Goal: Task Accomplishment & Management: Manage account settings

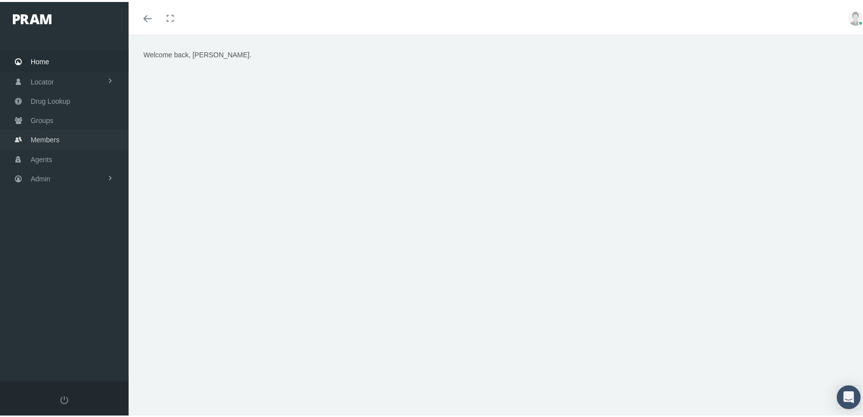
click at [36, 134] on span "Members" at bounding box center [45, 138] width 29 height 19
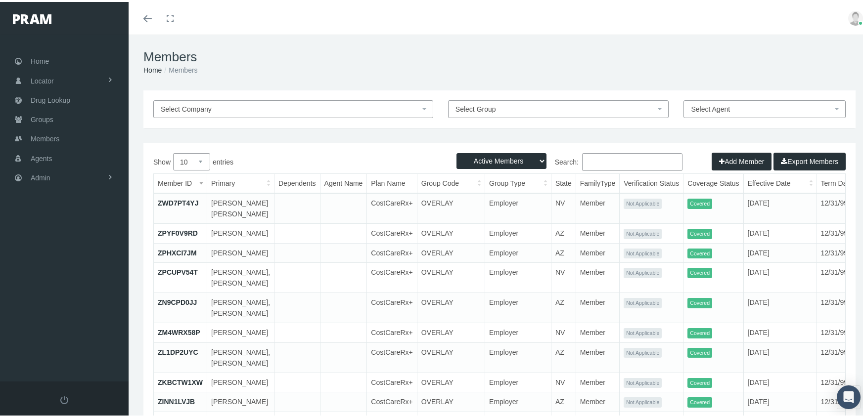
click at [491, 157] on select "Active Members Terminated Members Active & Terminated" at bounding box center [501, 159] width 90 height 16
select select "3"
click at [456, 151] on select "Active Members Terminated Members Active & Terminated" at bounding box center [501, 159] width 90 height 16
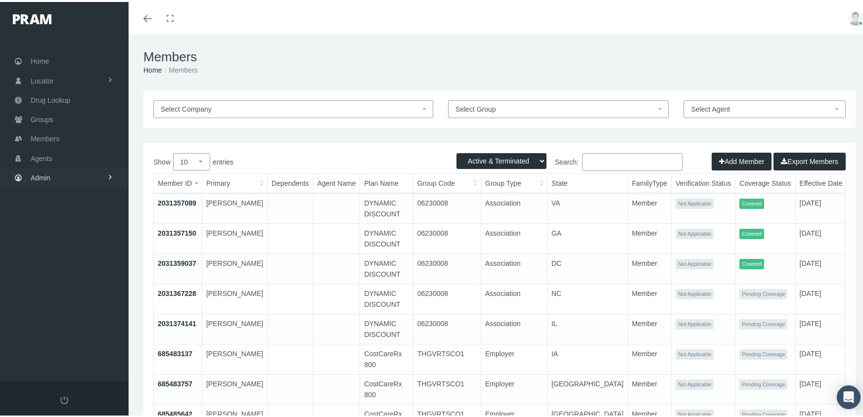
click at [42, 168] on span "Admin" at bounding box center [41, 176] width 20 height 19
click at [66, 247] on span "Group Billing" at bounding box center [61, 252] width 40 height 17
click at [73, 352] on span "Dashboards" at bounding box center [58, 360] width 38 height 17
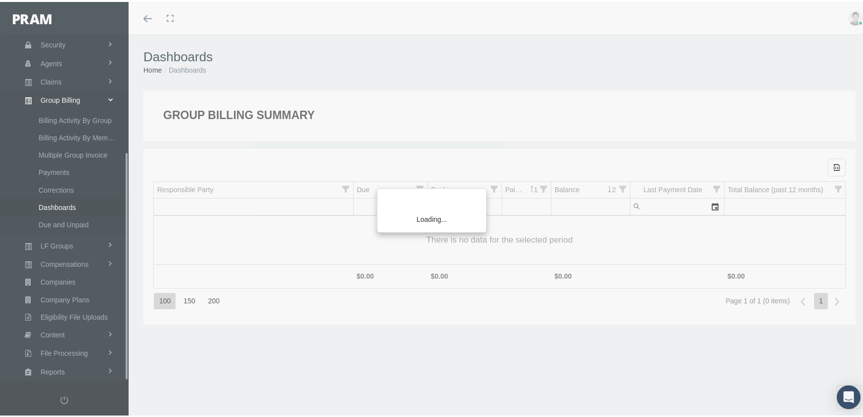
scroll to position [179, 0]
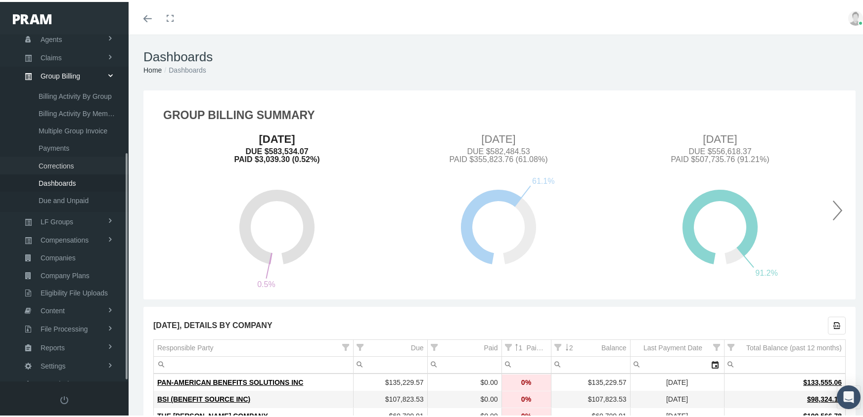
click at [52, 156] on span "Corrections" at bounding box center [57, 164] width 36 height 17
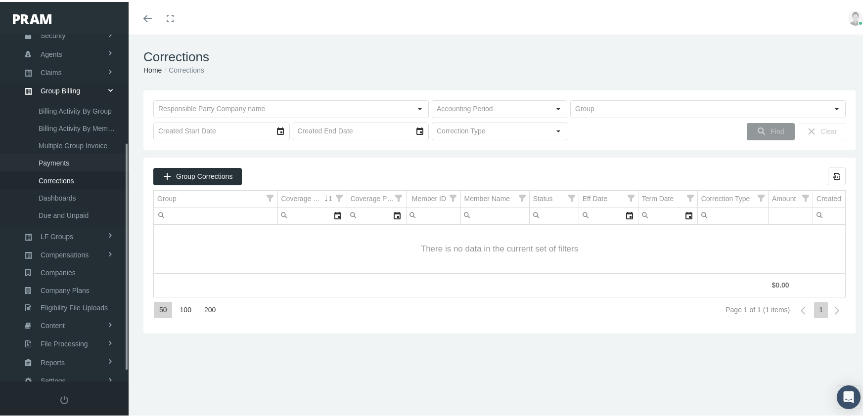
scroll to position [179, 0]
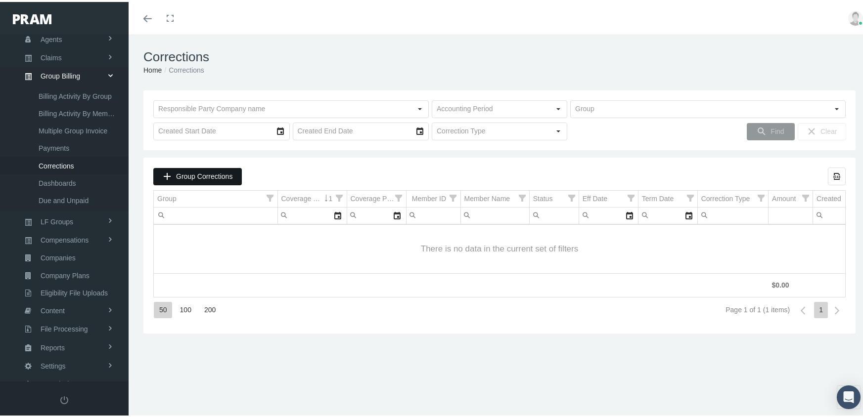
click at [219, 173] on span "Group Corrections" at bounding box center [204, 175] width 56 height 8
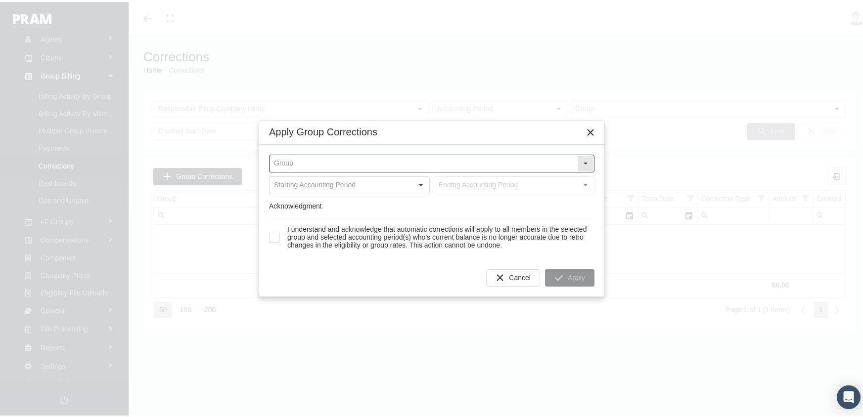
click at [341, 161] on input "text" at bounding box center [424, 161] width 308 height 17
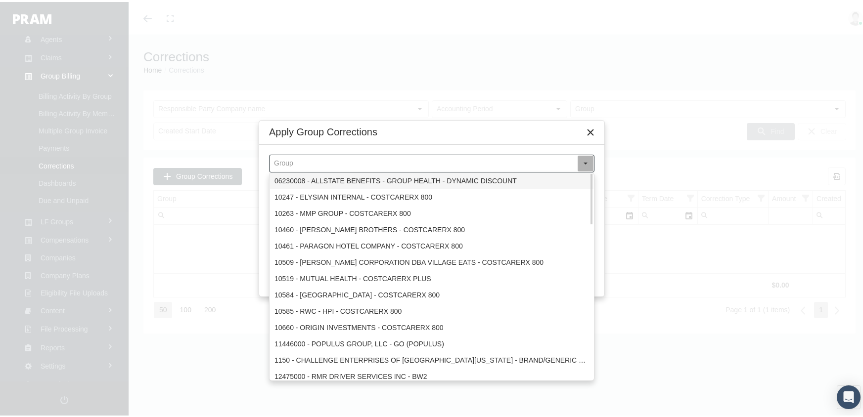
type input "f"
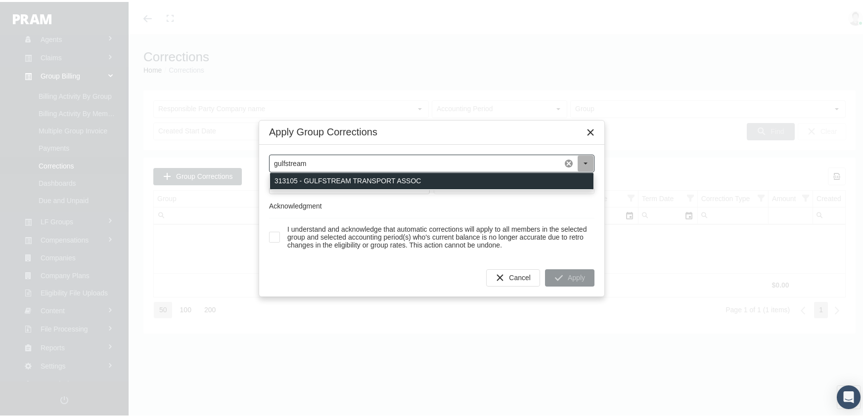
click at [419, 178] on div "313105 - GULFSTREAM TRANSPORT ASSOC" at bounding box center [431, 179] width 323 height 16
type input "313105 - GULFSTREAM TRANSPORT ASSOC"
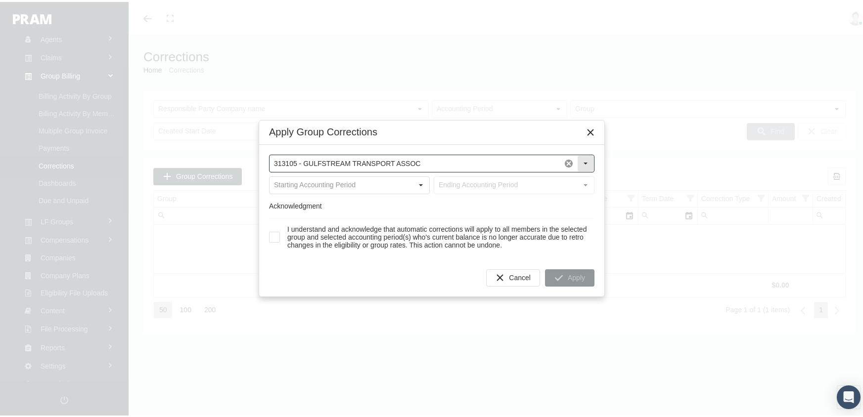
click at [569, 160] on span at bounding box center [568, 161] width 17 height 17
click at [324, 158] on input "text" at bounding box center [424, 161] width 308 height 17
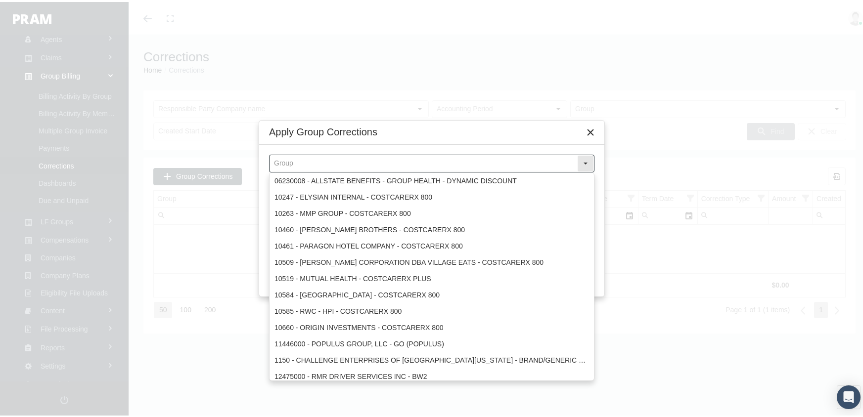
type input "o"
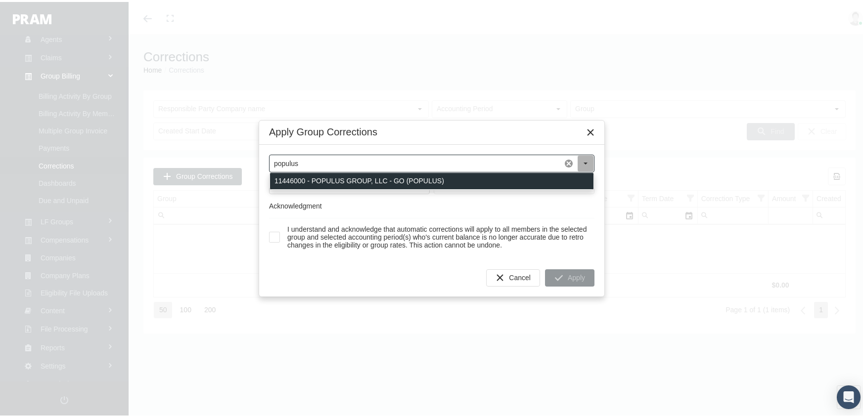
click at [336, 180] on div "11446000 - POPULUS GROUP, LLC - GO (POPULUS)" at bounding box center [431, 179] width 323 height 16
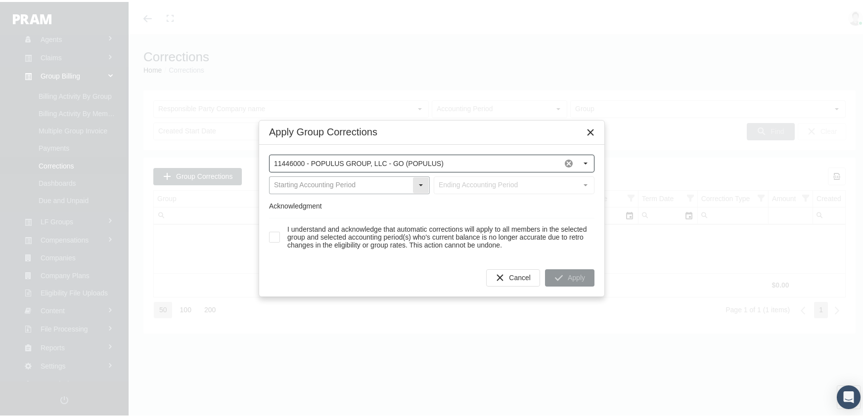
type input "11446000 - POPULUS GROUP, LLC - GO (POPULUS)"
click at [305, 183] on input "text" at bounding box center [341, 183] width 143 height 17
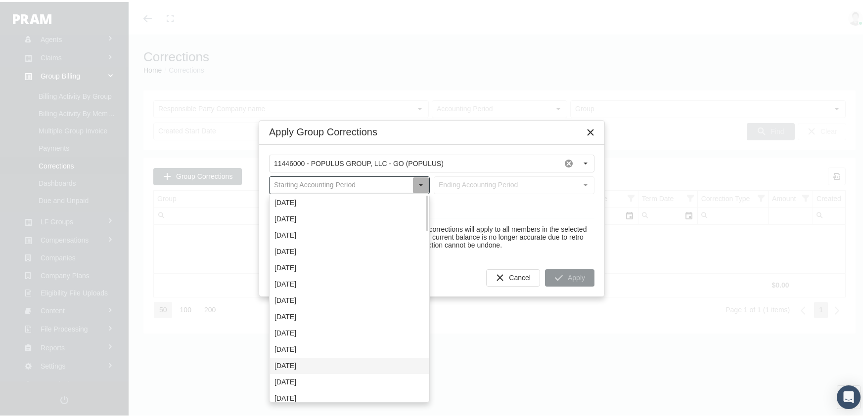
drag, startPoint x: 309, startPoint y: 363, endPoint x: 356, endPoint y: 355, distance: 48.3
click at [309, 363] on div "January 2025" at bounding box center [349, 364] width 159 height 16
type input "January 2025"
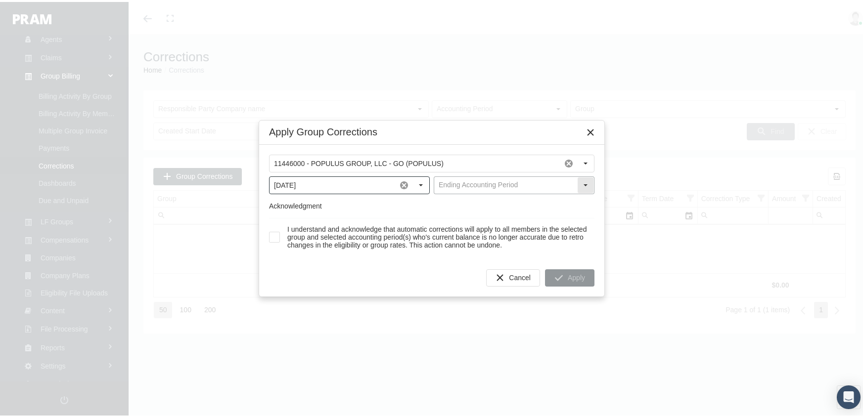
click at [492, 179] on input "text" at bounding box center [505, 183] width 143 height 17
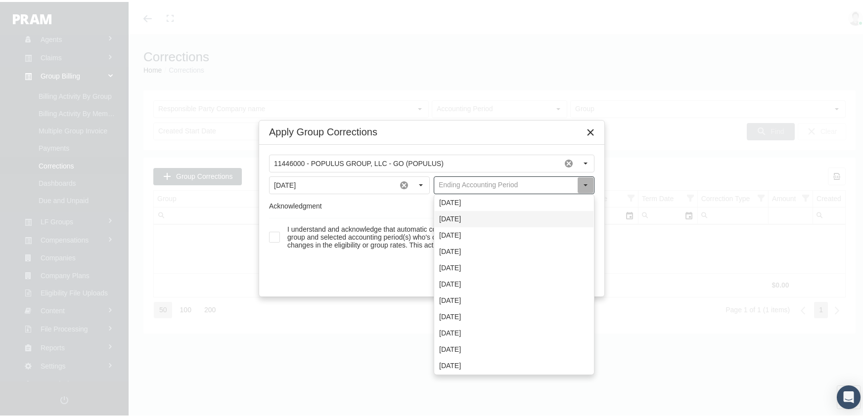
click at [476, 215] on div "October 2025" at bounding box center [514, 217] width 159 height 16
type input "October 2025"
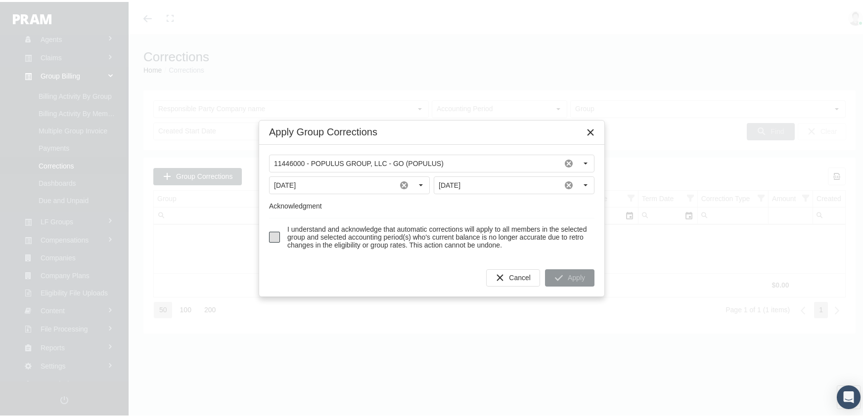
drag, startPoint x: 273, startPoint y: 237, endPoint x: 355, endPoint y: 248, distance: 82.3
click at [273, 237] on span at bounding box center [274, 235] width 11 height 11
click at [579, 278] on span "Apply" at bounding box center [576, 276] width 17 height 8
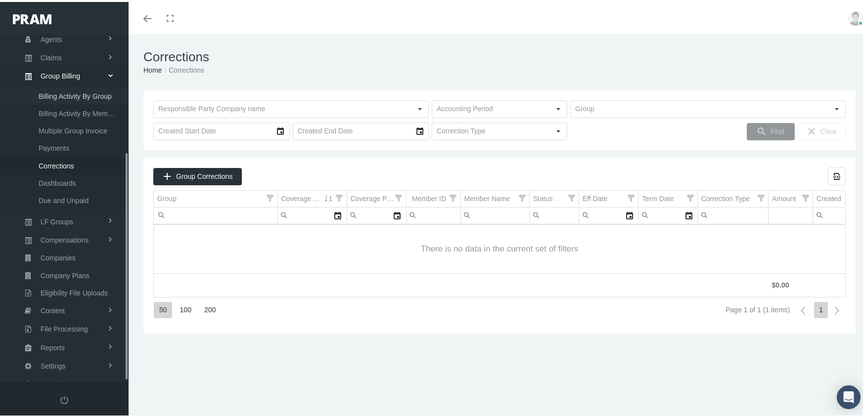
click at [81, 86] on span "Billing Activity By Group" at bounding box center [75, 94] width 73 height 17
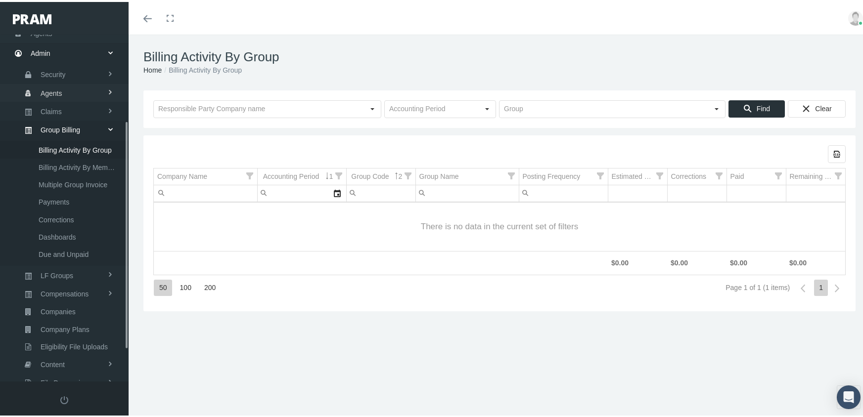
scroll to position [179, 0]
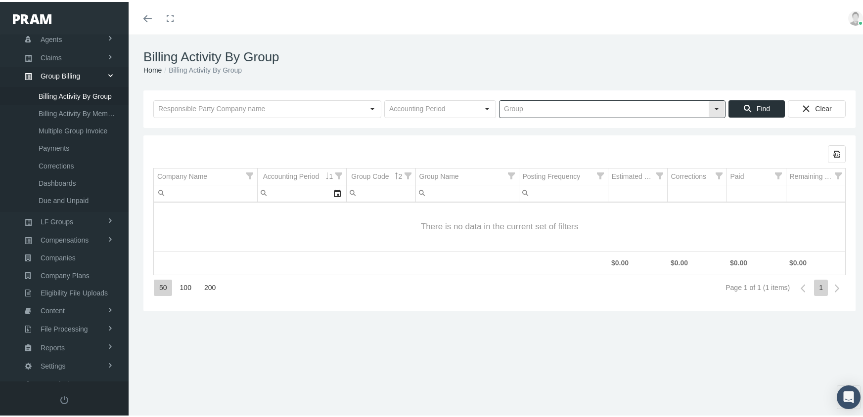
click at [538, 107] on input "text" at bounding box center [603, 107] width 209 height 17
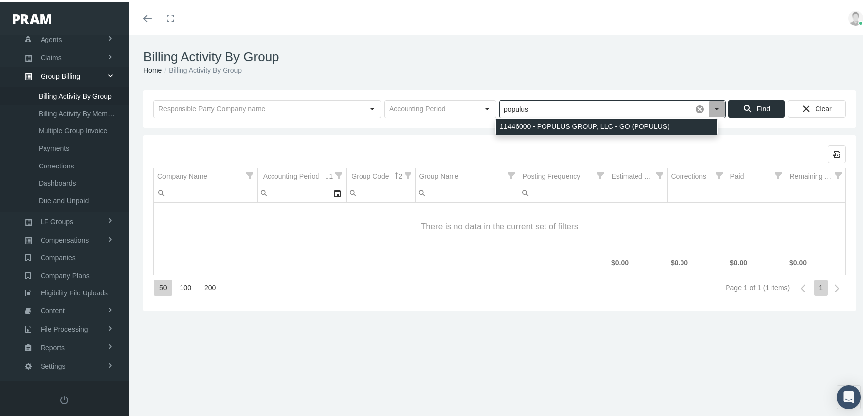
click at [559, 124] on div "11446000 - POPULUS GROUP, LLC - GO (POPULUS)" at bounding box center [607, 125] width 222 height 16
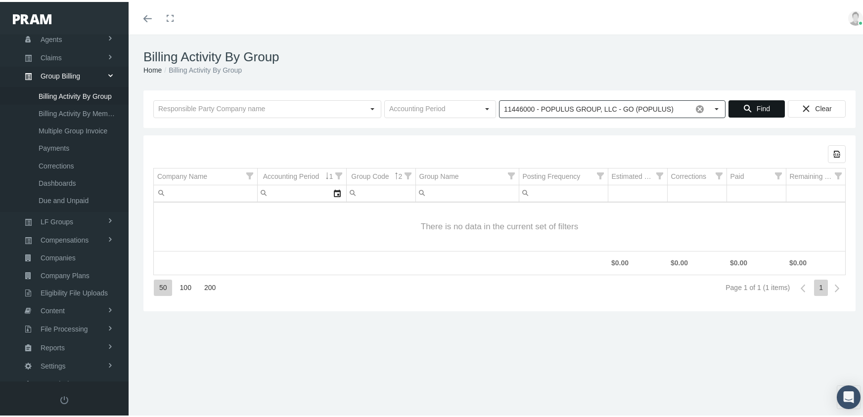
type input "11446000 - POPULUS GROUP, LLC - GO (POPULUS)"
click at [762, 104] on span "Find" at bounding box center [763, 107] width 13 height 8
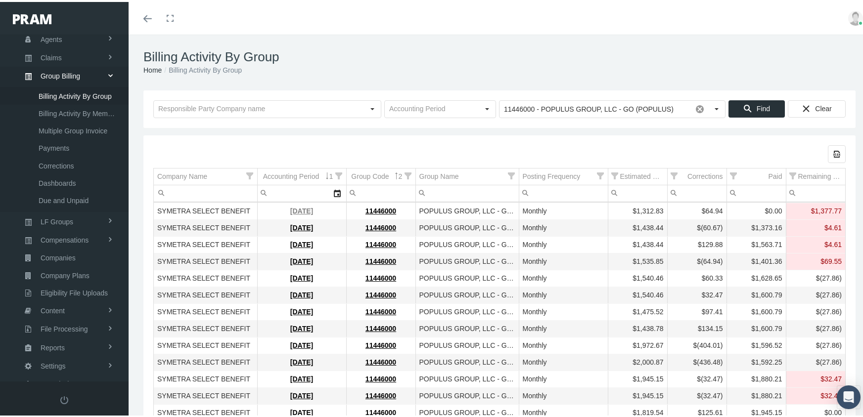
click at [295, 209] on link "October 2025" at bounding box center [301, 209] width 23 height 8
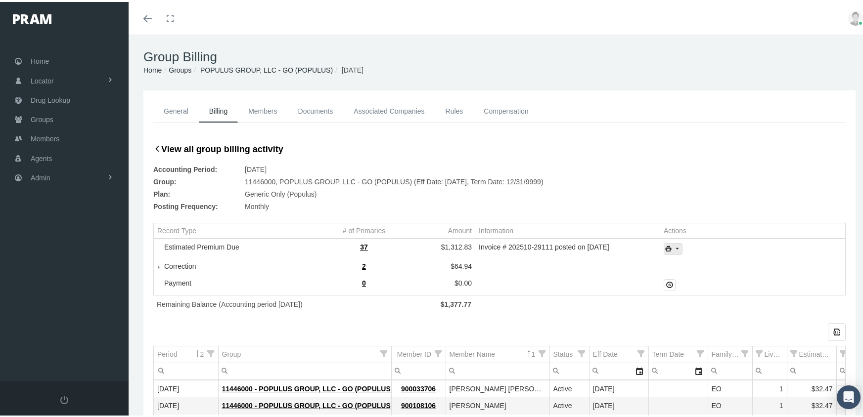
click at [673, 248] on icon "print" at bounding box center [677, 247] width 9 height 9
click at [690, 279] on div "Invoice Details" at bounding box center [699, 279] width 77 height 16
click at [39, 130] on span "Members" at bounding box center [45, 137] width 29 height 19
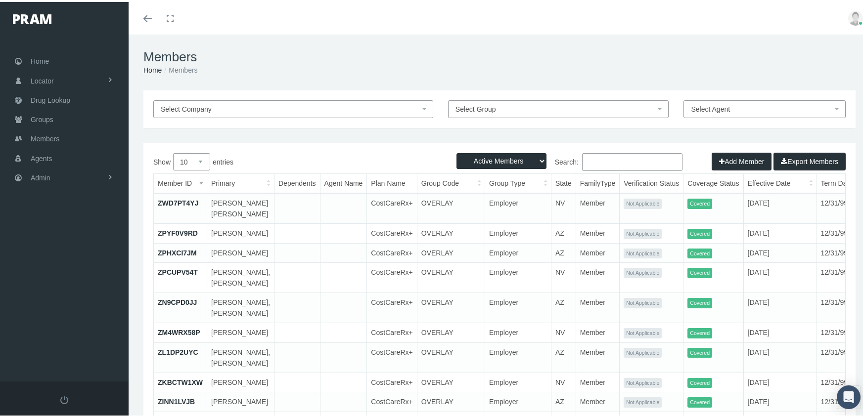
drag, startPoint x: 491, startPoint y: 155, endPoint x: 492, endPoint y: 167, distance: 11.5
click at [491, 155] on select "Active Members Terminated Members Active & Terminated" at bounding box center [501, 159] width 90 height 16
select select "3"
click at [456, 151] on select "Active Members Terminated Members Active & Terminated" at bounding box center [501, 159] width 90 height 16
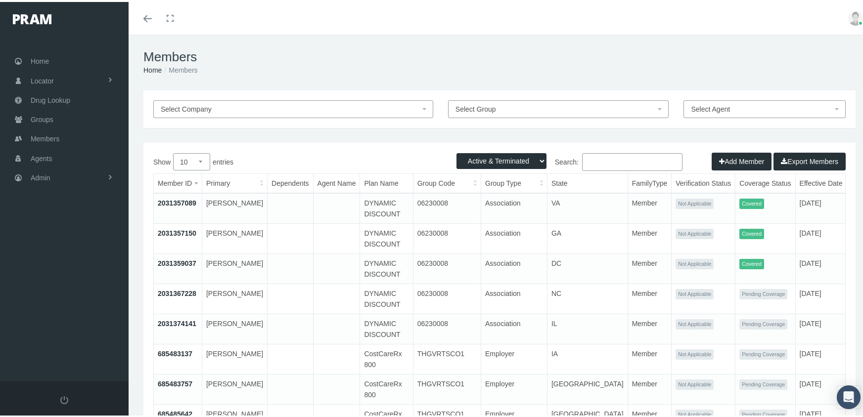
click at [598, 162] on input "Search:" at bounding box center [632, 160] width 100 height 18
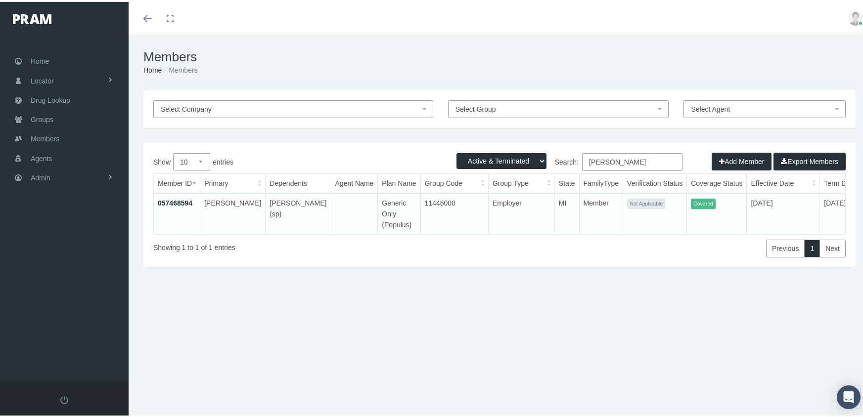
type input "storm ken"
click at [168, 197] on link "057468594" at bounding box center [175, 201] width 35 height 8
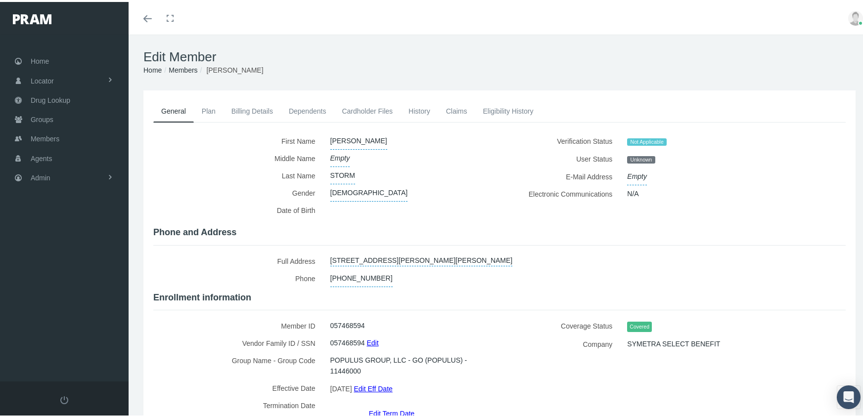
click at [308, 102] on link "Dependents" at bounding box center [307, 109] width 53 height 22
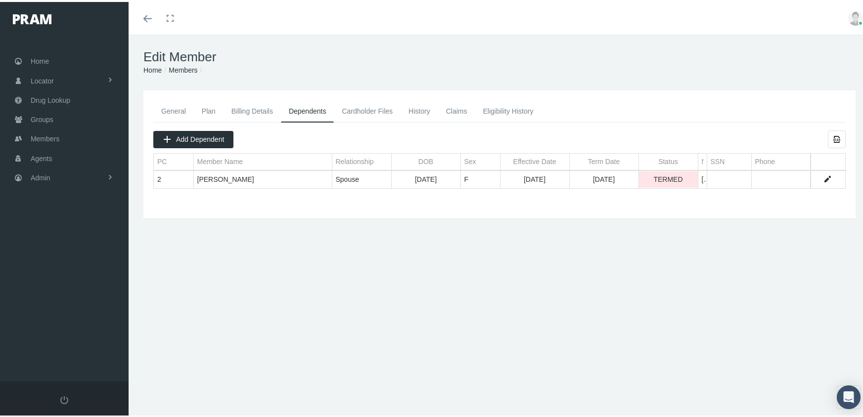
click at [823, 173] on link "Data grid" at bounding box center [827, 177] width 9 height 9
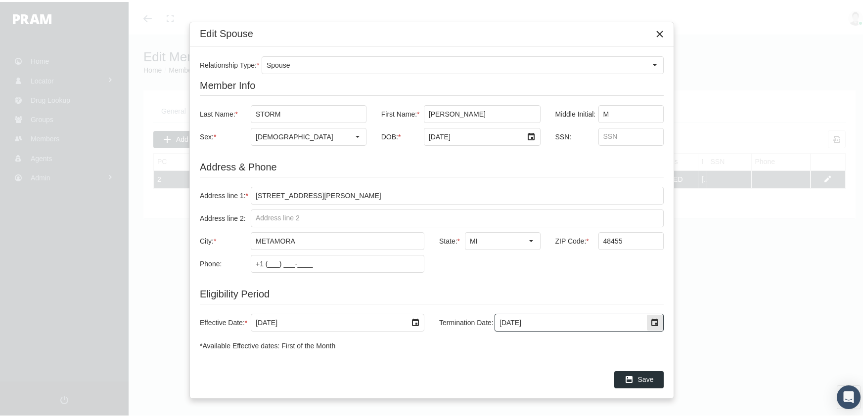
drag, startPoint x: 547, startPoint y: 319, endPoint x: 447, endPoint y: 319, distance: 100.4
click at [447, 319] on div "Termination Date: 12/31/2024" at bounding box center [548, 321] width 232 height 18
type input "12/31/2039"
click at [638, 373] on div "Save" at bounding box center [639, 378] width 48 height 16
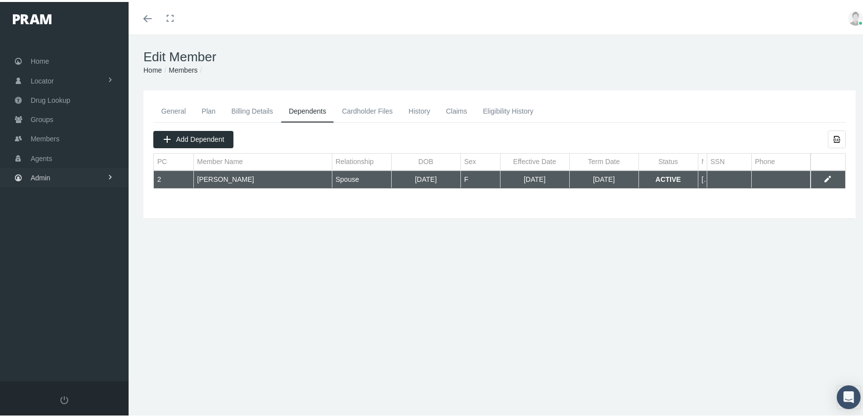
click at [40, 171] on span "Admin" at bounding box center [41, 176] width 20 height 19
click at [63, 244] on span "Group Billing" at bounding box center [61, 252] width 40 height 17
click at [63, 265] on span "Billing Activity By Group" at bounding box center [75, 273] width 73 height 17
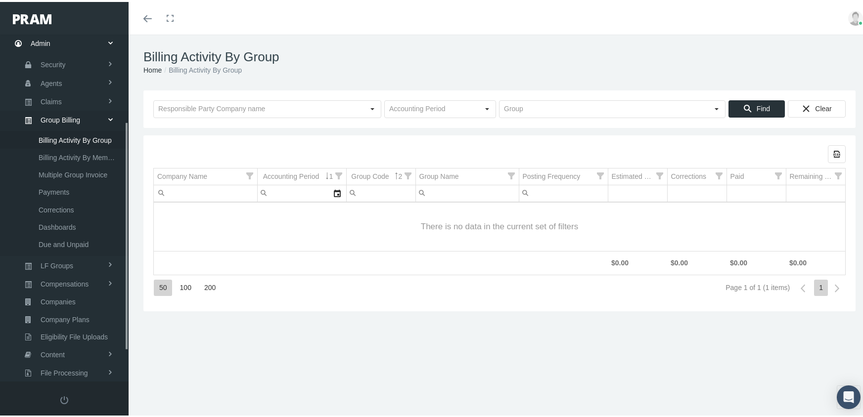
scroll to position [179, 0]
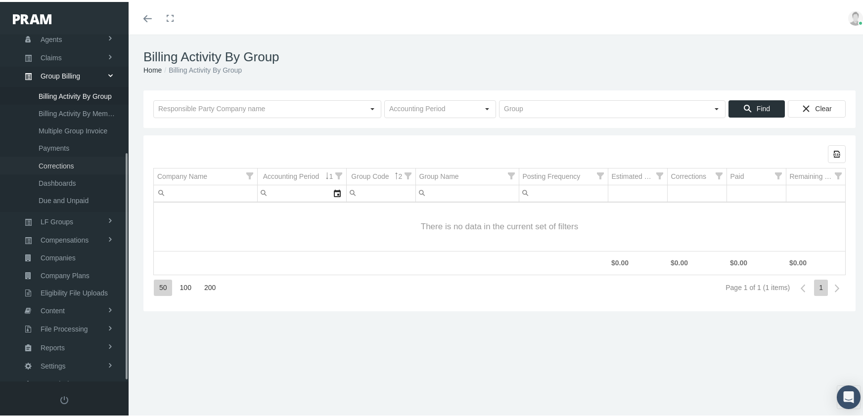
click at [60, 156] on span "Corrections" at bounding box center [57, 164] width 36 height 17
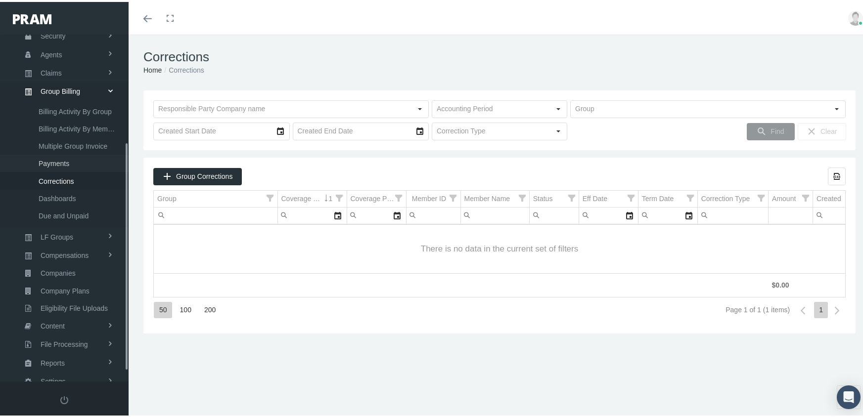
scroll to position [179, 0]
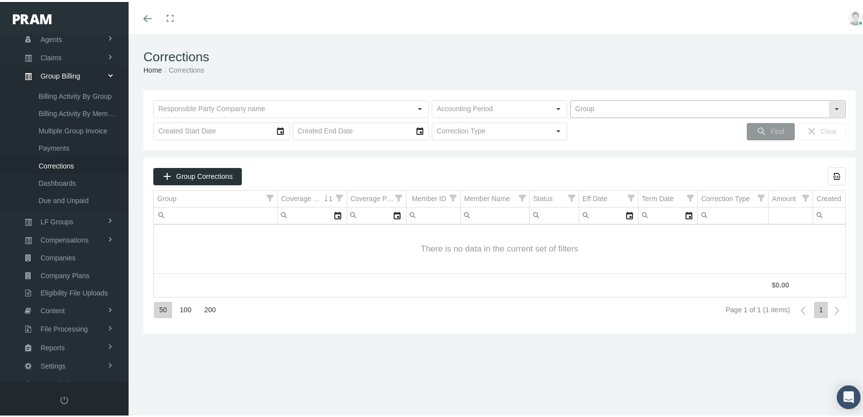
click at [601, 105] on input "text" at bounding box center [700, 107] width 258 height 17
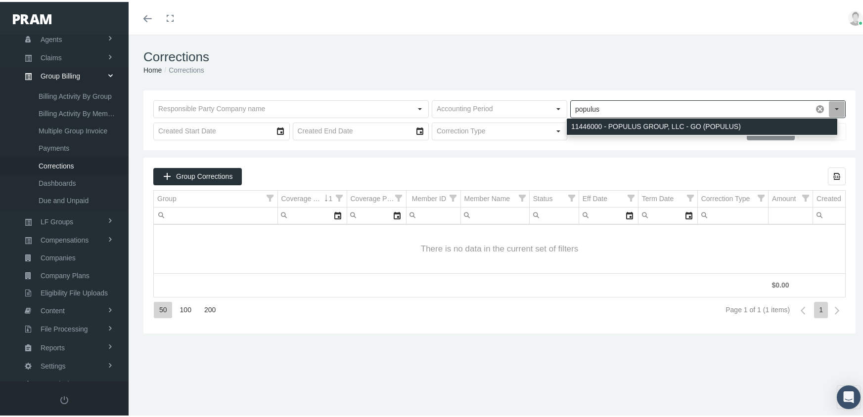
drag, startPoint x: 656, startPoint y: 121, endPoint x: 651, endPoint y: 121, distance: 5.0
click at [654, 121] on div "11446000 - POPULUS GROUP, LLC - GO (POPULUS)" at bounding box center [702, 125] width 271 height 16
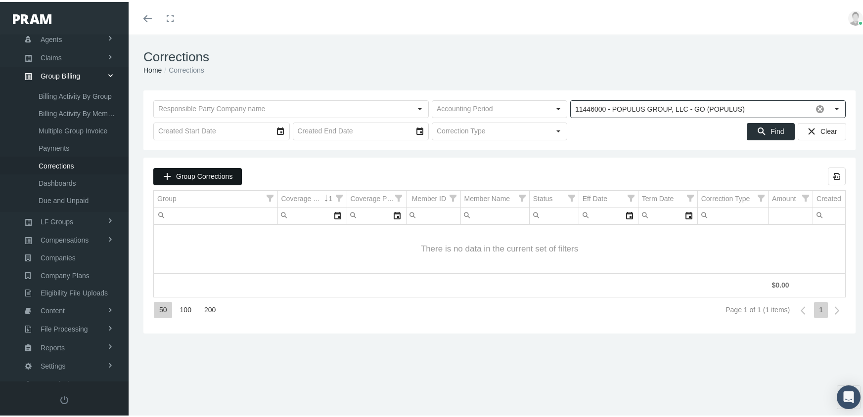
type input "11446000 - POPULUS GROUP, LLC - GO (POPULUS)"
click at [217, 173] on span "Group Corrections" at bounding box center [204, 175] width 56 height 8
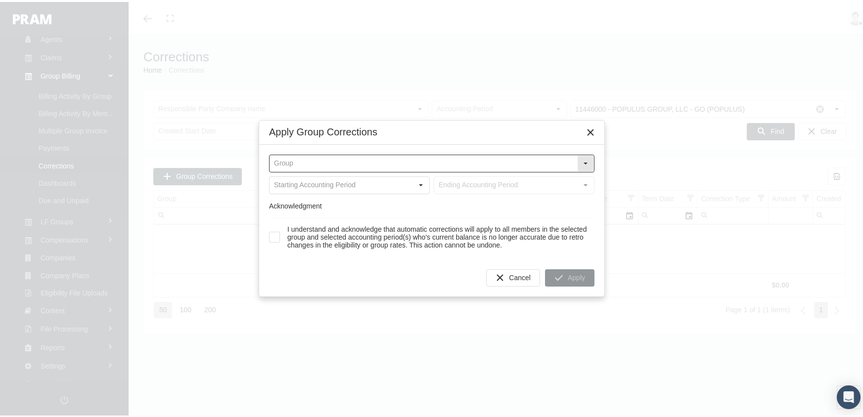
click at [286, 159] on input "text" at bounding box center [424, 161] width 308 height 17
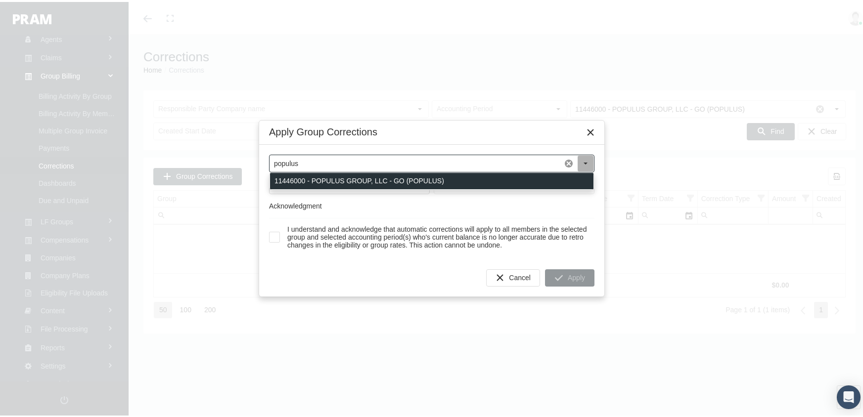
click at [323, 175] on div "11446000 - POPULUS GROUP, LLC - GO (POPULUS)" at bounding box center [431, 179] width 323 height 16
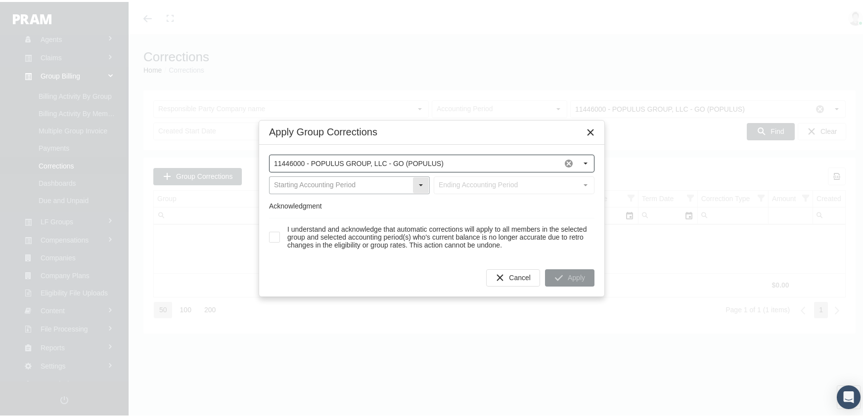
type input "11446000 - POPULUS GROUP, LLC - GO (POPULUS)"
click at [413, 181] on div "Select" at bounding box center [421, 184] width 16 height 16
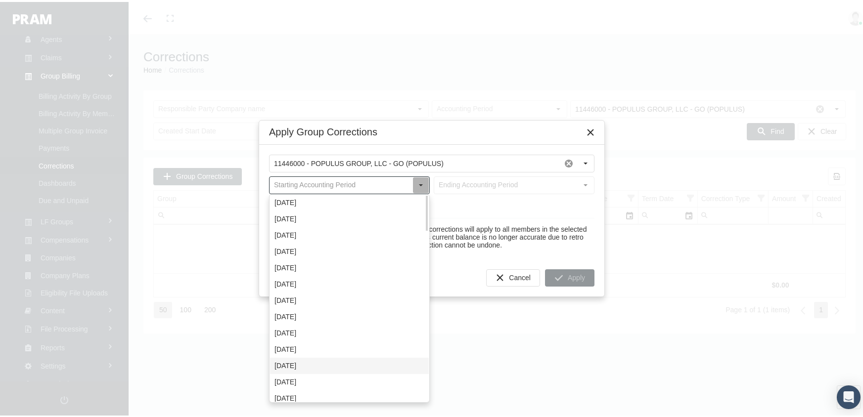
click at [307, 364] on div "[DATE]" at bounding box center [349, 364] width 159 height 16
type input "[DATE]"
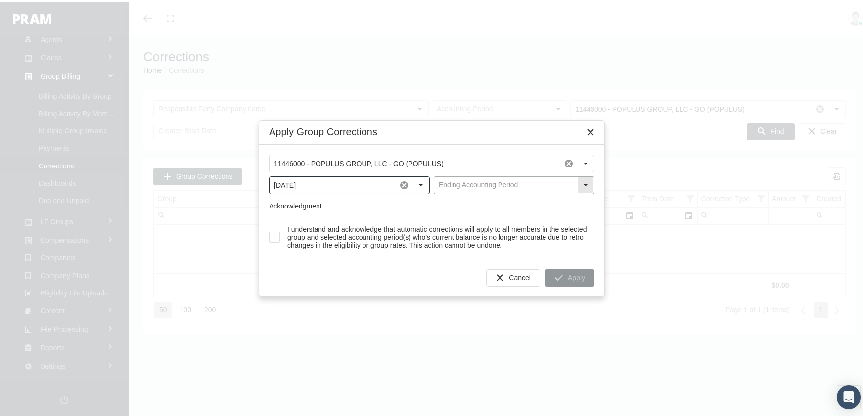
click at [583, 184] on div "Select" at bounding box center [586, 184] width 16 height 16
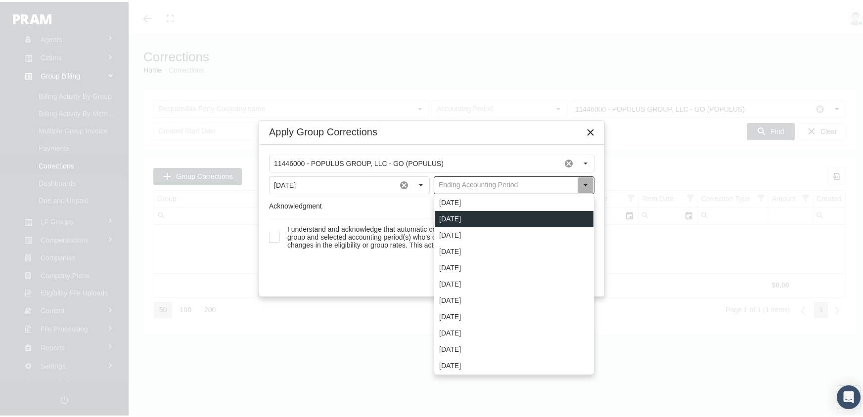
click at [472, 216] on div "[DATE]" at bounding box center [514, 217] width 159 height 16
type input "[DATE]"
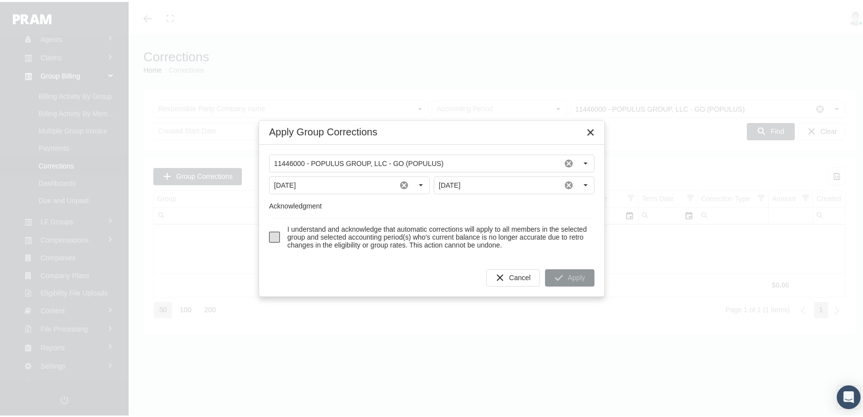
click at [274, 234] on span at bounding box center [274, 235] width 11 height 11
click at [573, 280] on span "Apply" at bounding box center [576, 276] width 17 height 8
